Goal: Find specific page/section: Find specific page/section

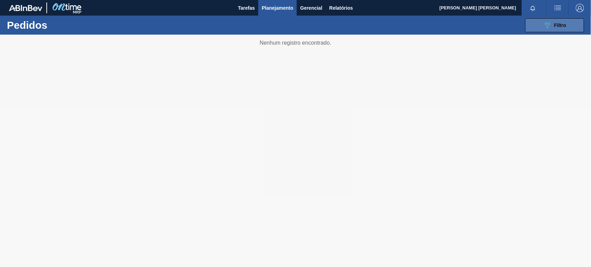
click at [567, 21] on button "089F7B8B-B2A5-4AFE-B5C0-19BA573D28AC Filtro" at bounding box center [555, 25] width 59 height 14
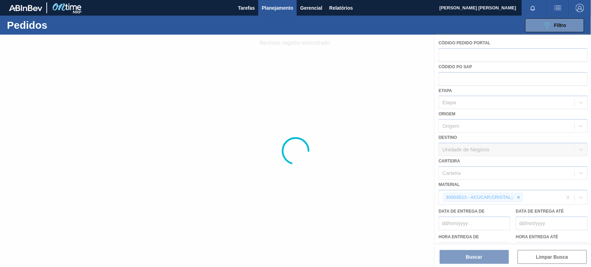
click at [521, 199] on div at bounding box center [295, 151] width 591 height 232
click at [520, 199] on div at bounding box center [295, 151] width 591 height 232
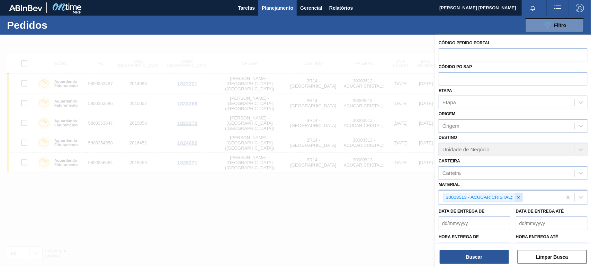
click at [519, 196] on icon at bounding box center [519, 197] width 5 height 5
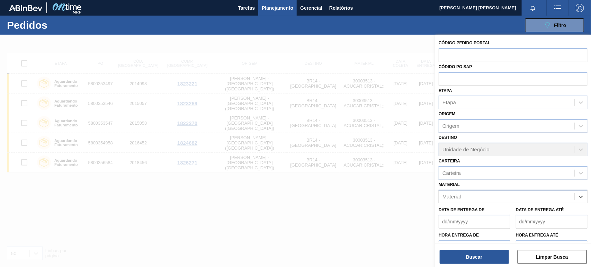
click at [525, 196] on div "Material" at bounding box center [506, 197] width 135 height 10
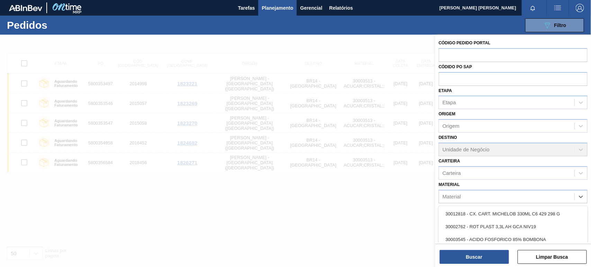
paste input "30034025"
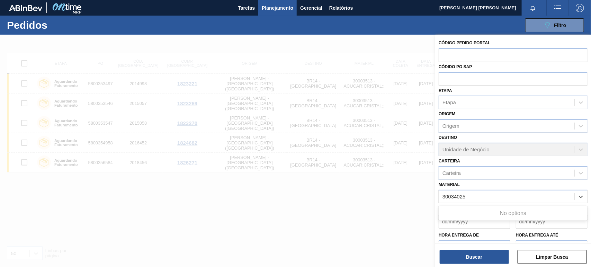
type input "30034025"
paste input "30034024"
type input "30034024"
click at [507, 234] on label "Hora entrega de" at bounding box center [475, 235] width 72 height 10
click at [507, 240] on input "Hora entrega de" at bounding box center [475, 247] width 72 height 14
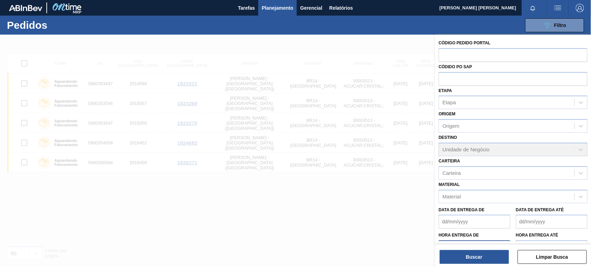
scroll to position [11, 0]
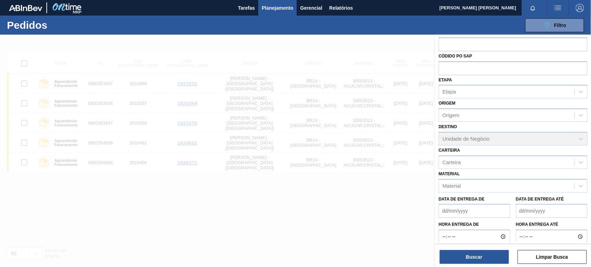
click at [411, 204] on div at bounding box center [295, 168] width 591 height 267
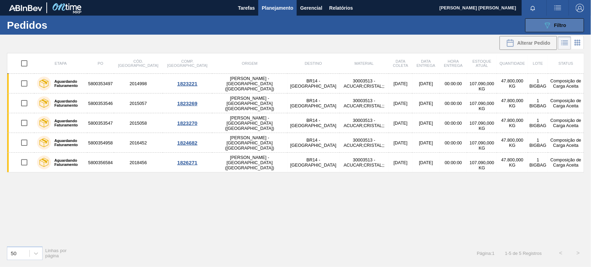
click at [547, 30] on button "089F7B8B-B2A5-4AFE-B5C0-19BA573D28AC Filtro" at bounding box center [555, 25] width 59 height 14
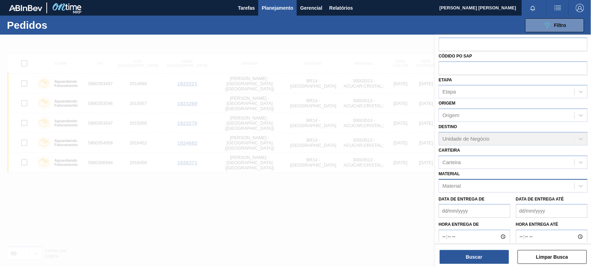
click at [482, 187] on div "Material" at bounding box center [506, 186] width 135 height 10
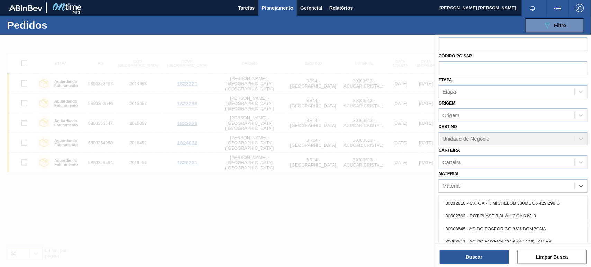
paste input "30034025"
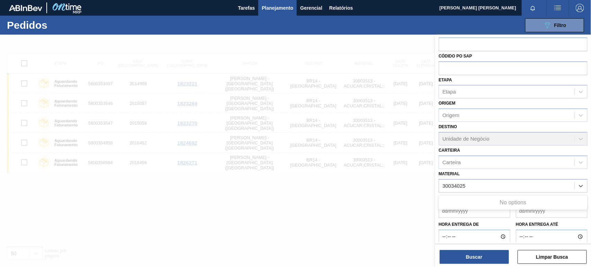
click at [576, 198] on div "No options" at bounding box center [513, 203] width 149 height 12
type input "30034025"
click at [425, 207] on div at bounding box center [295, 168] width 591 height 267
